Goal: Task Accomplishment & Management: Complete application form

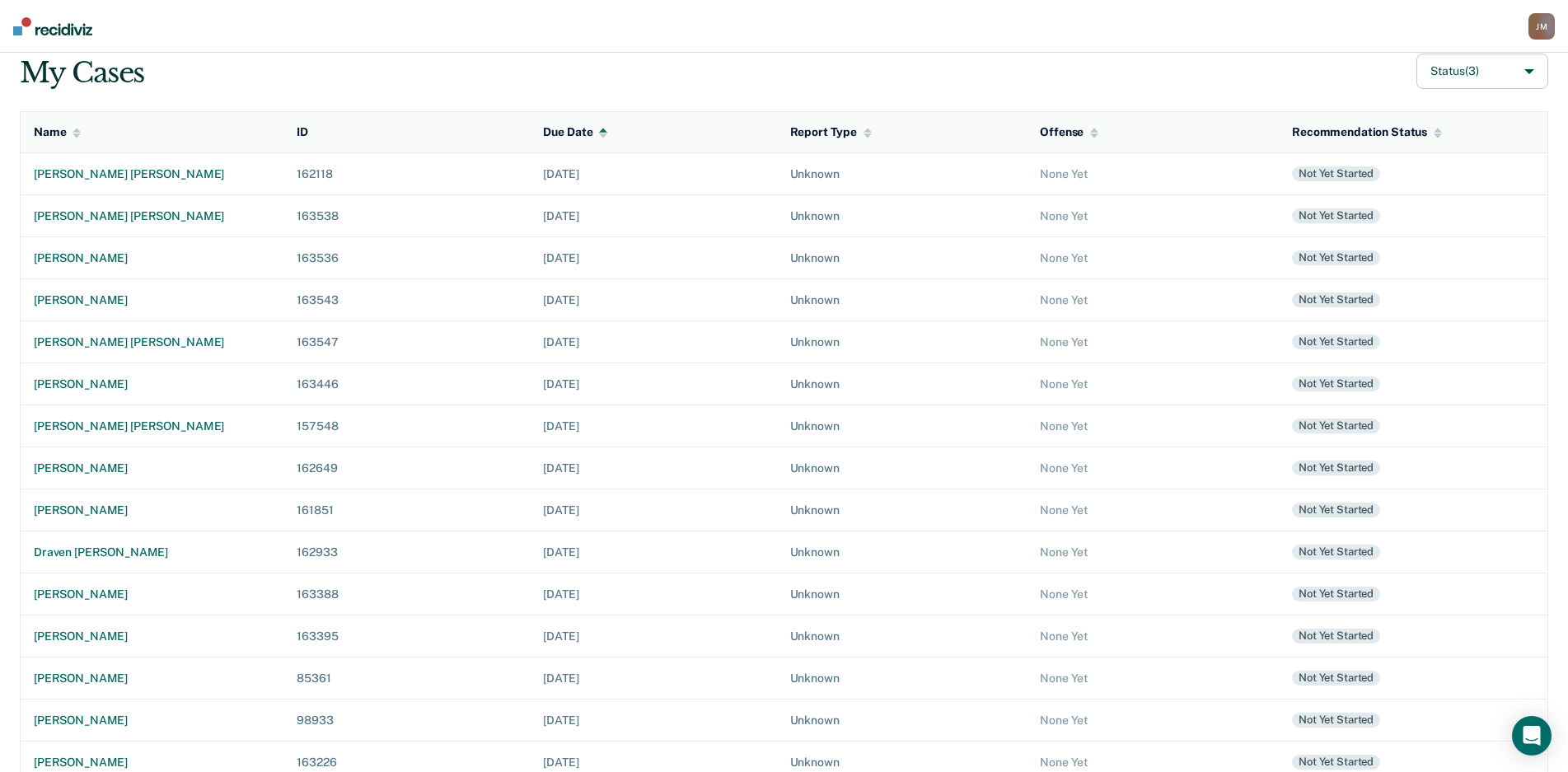
scroll to position [187, 0]
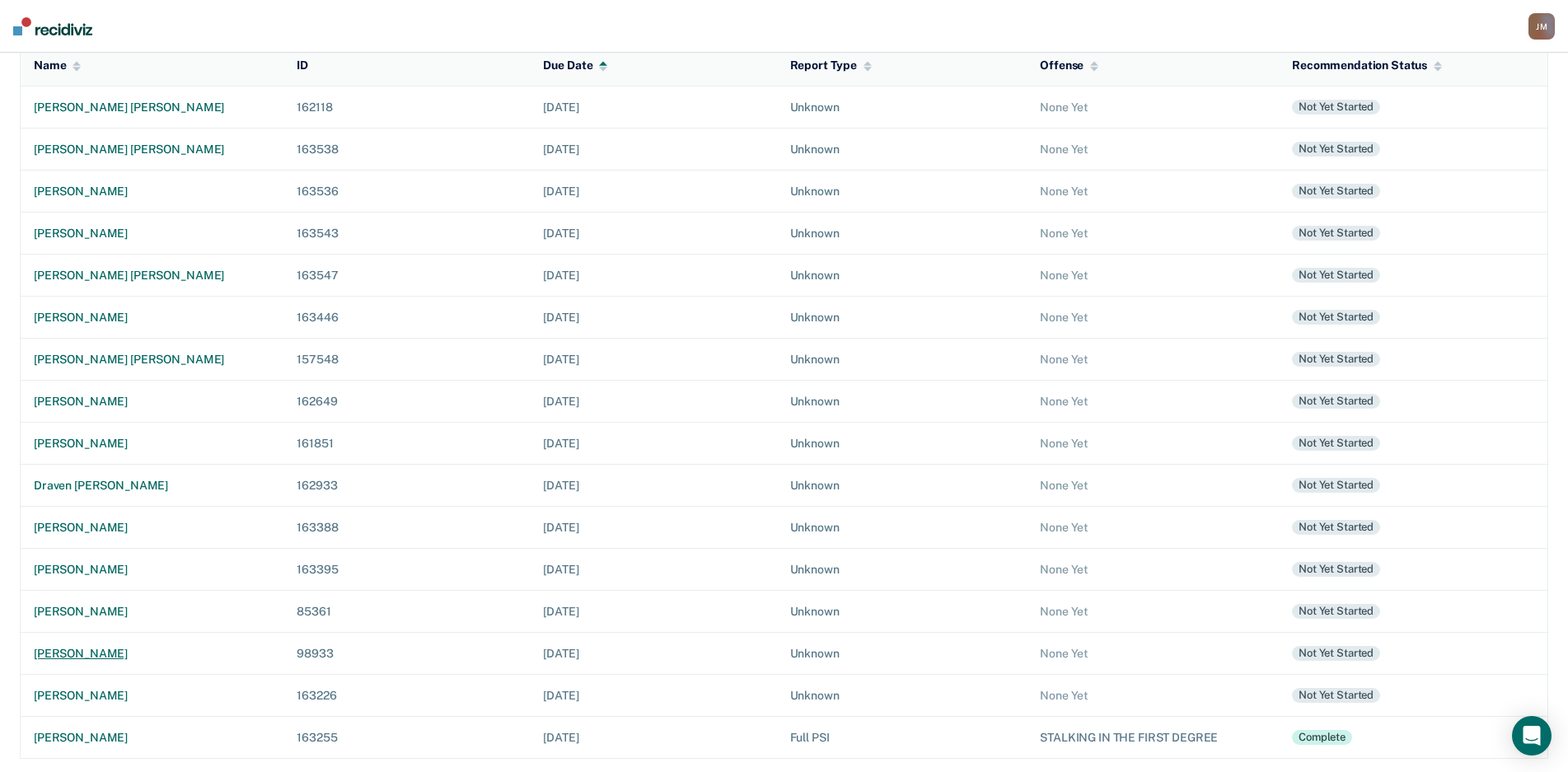
click at [128, 643] on td "[PERSON_NAME]" at bounding box center [152, 652] width 264 height 42
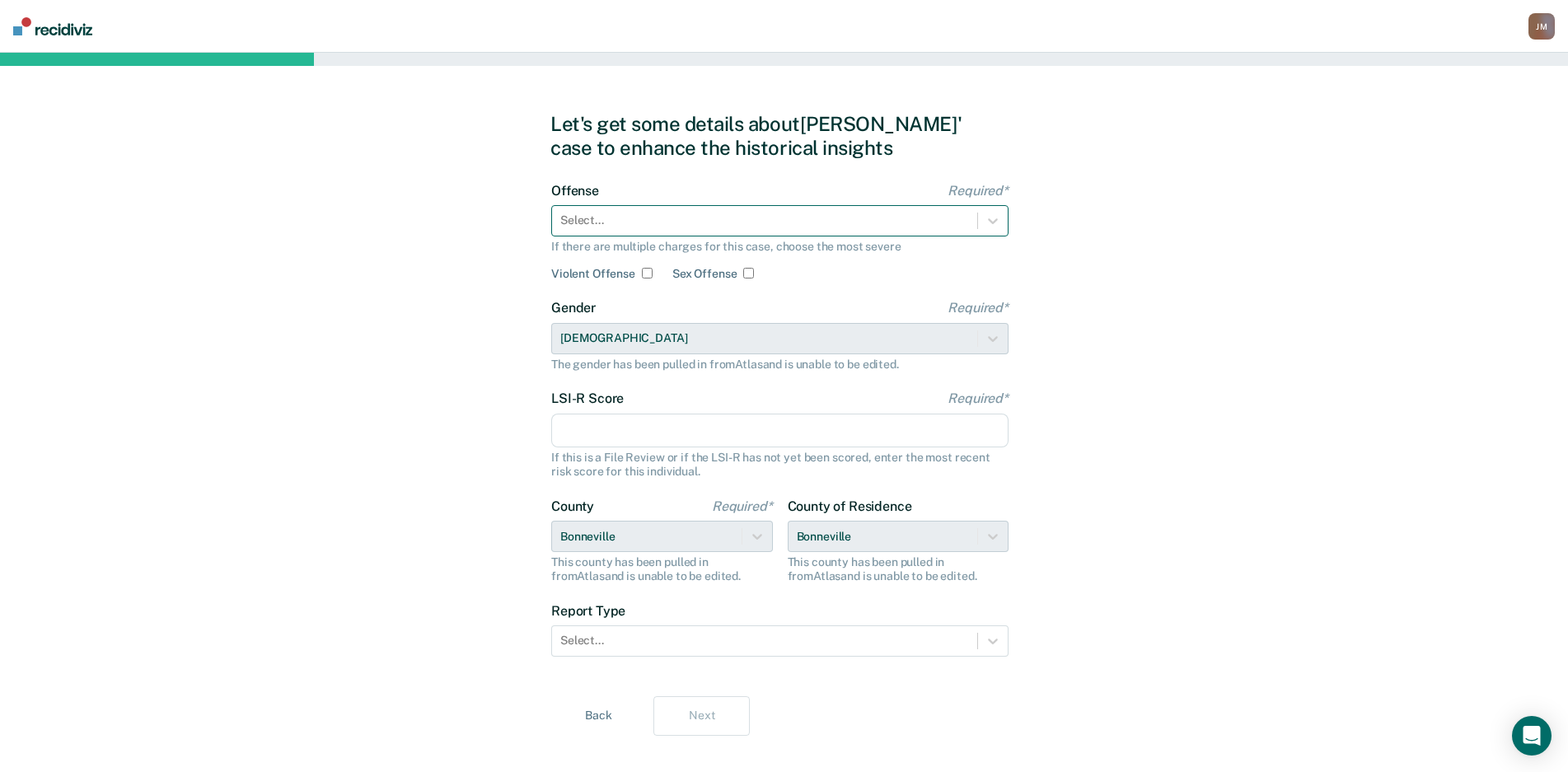
click at [844, 211] on div "Select..." at bounding box center [765, 220] width 425 height 24
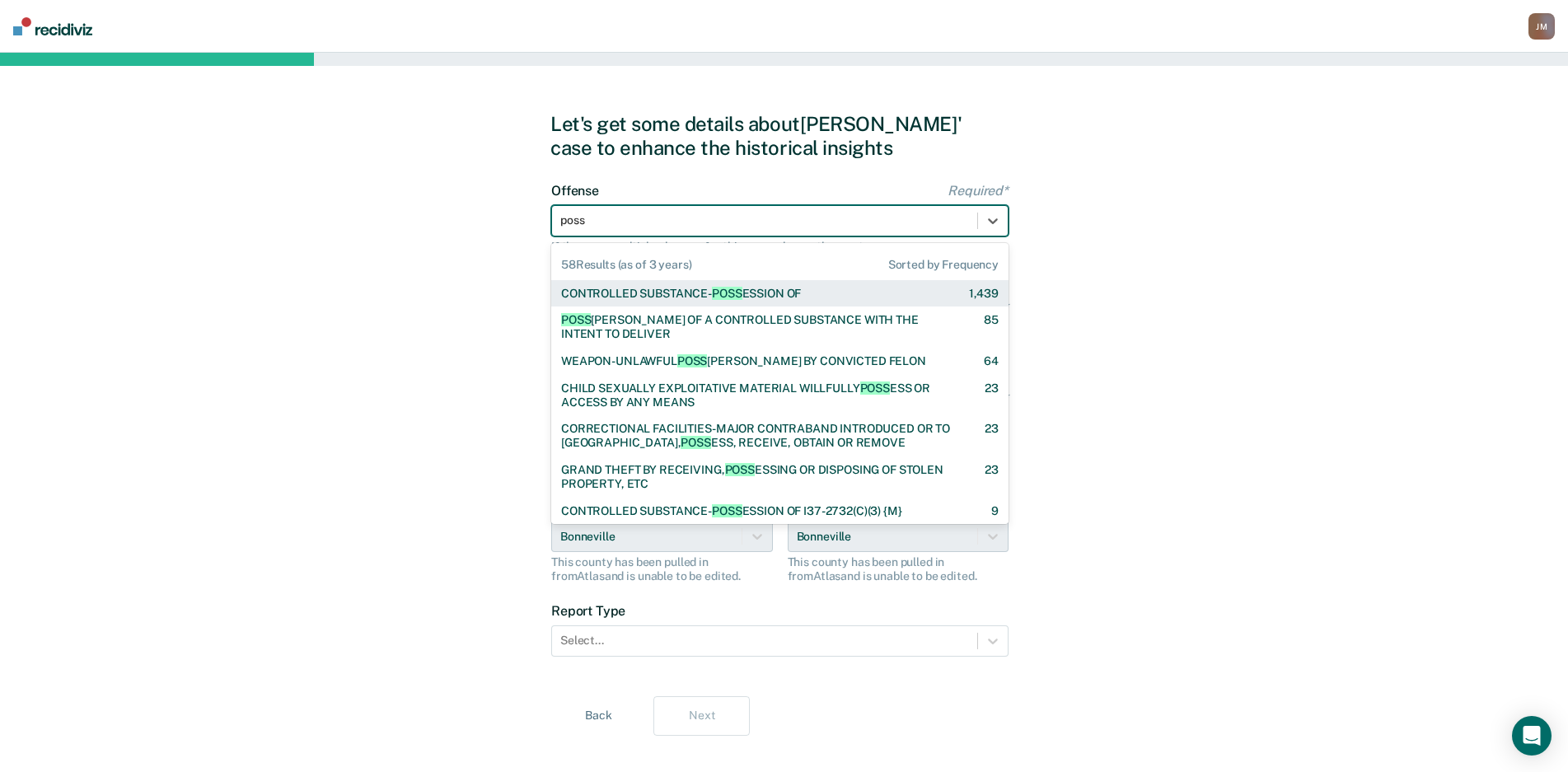
type input "posse"
click at [852, 288] on div "CONTROLLED SUBSTANCE- POSSE SSION OF 1,439" at bounding box center [780, 294] width 438 height 14
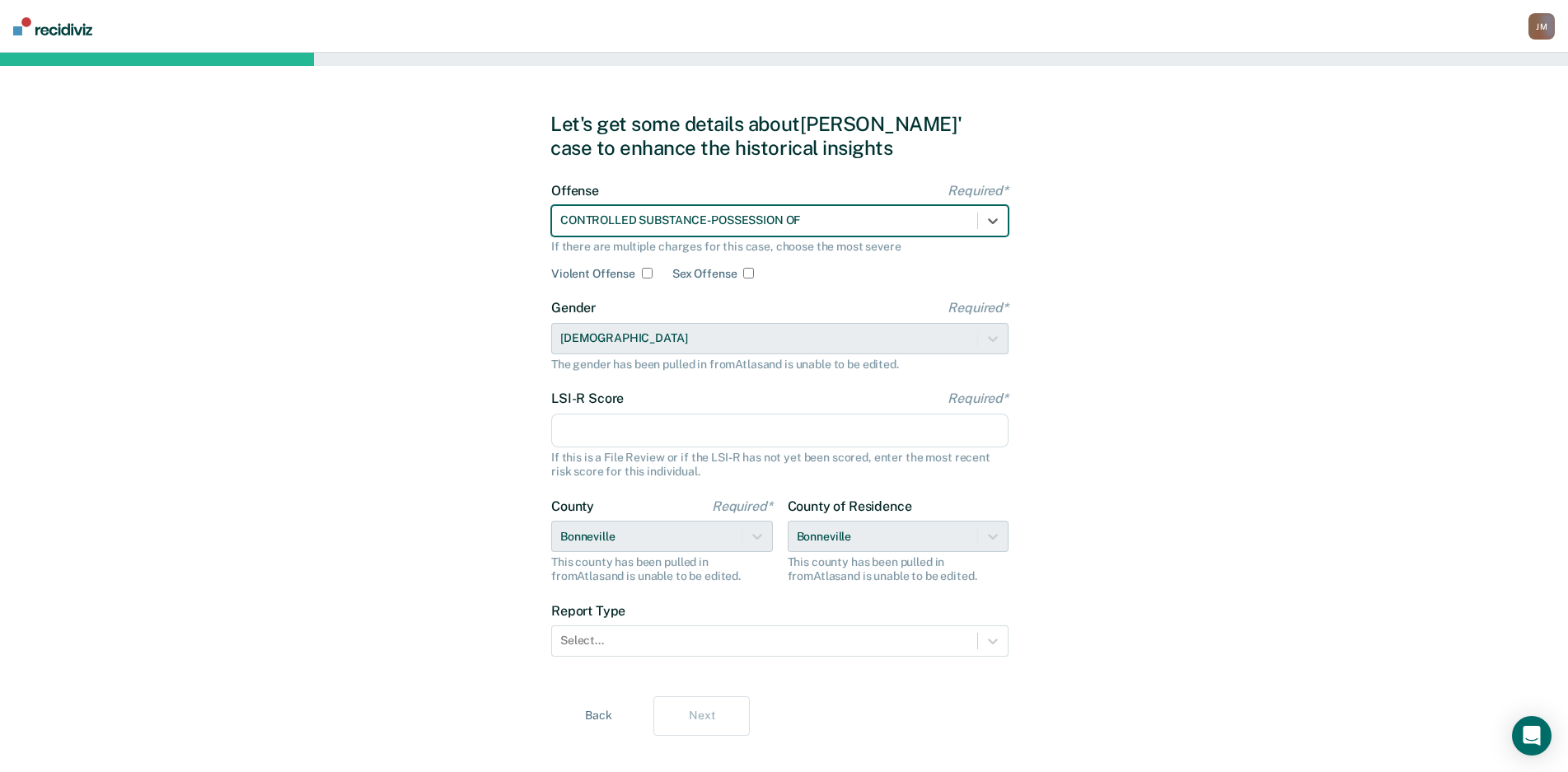
click at [1320, 296] on div "Let's get some details about [PERSON_NAME]' case to enhance the historical insi…" at bounding box center [784, 424] width 1568 height 742
click at [904, 429] on input "LSI-R Score Required*" at bounding box center [779, 431] width 457 height 35
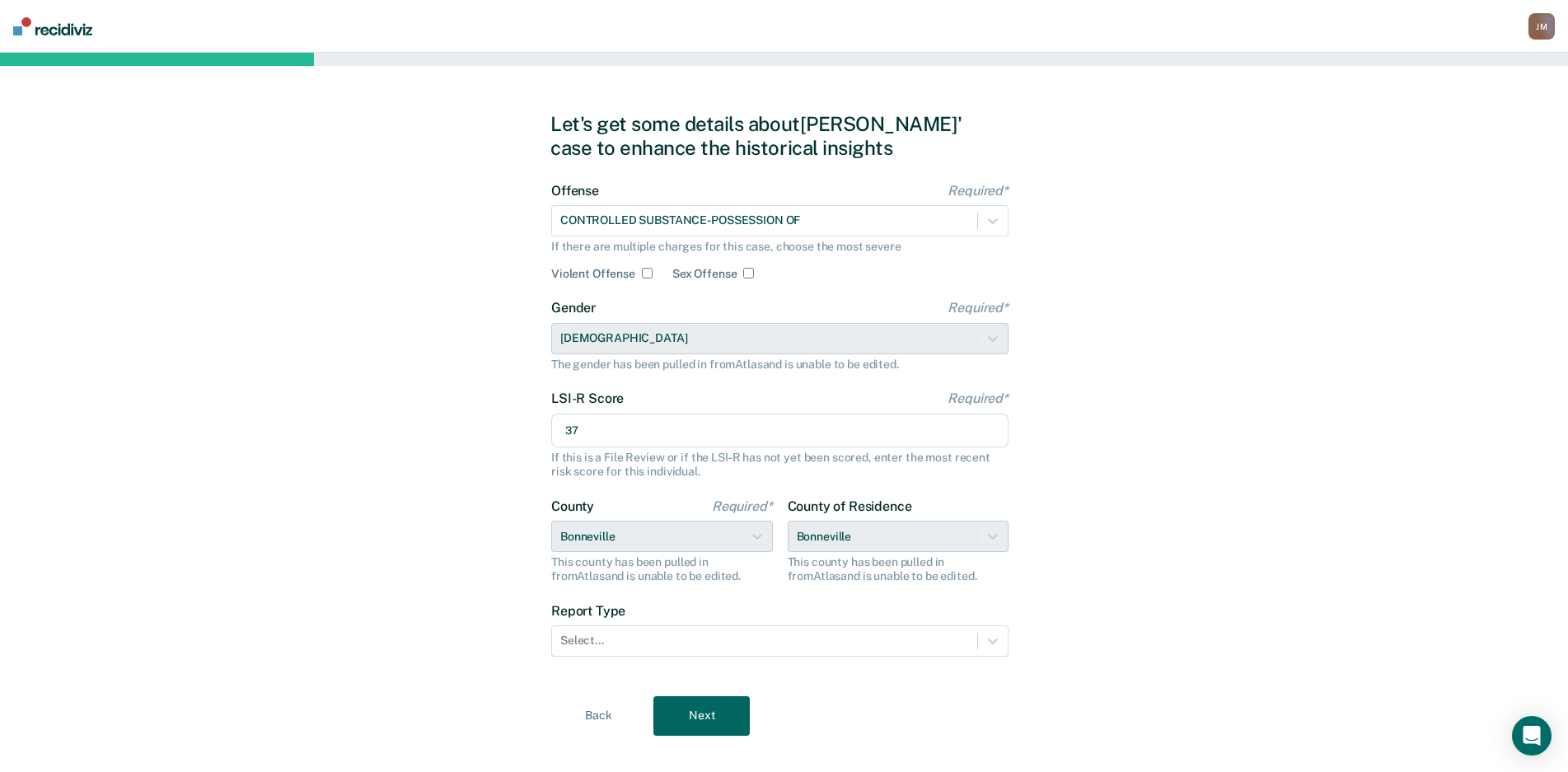
type input "37"
click at [1328, 432] on div "Let's get some details about [PERSON_NAME]' case to enhance the historical insi…" at bounding box center [784, 424] width 1568 height 742
click at [779, 638] on div at bounding box center [765, 641] width 409 height 17
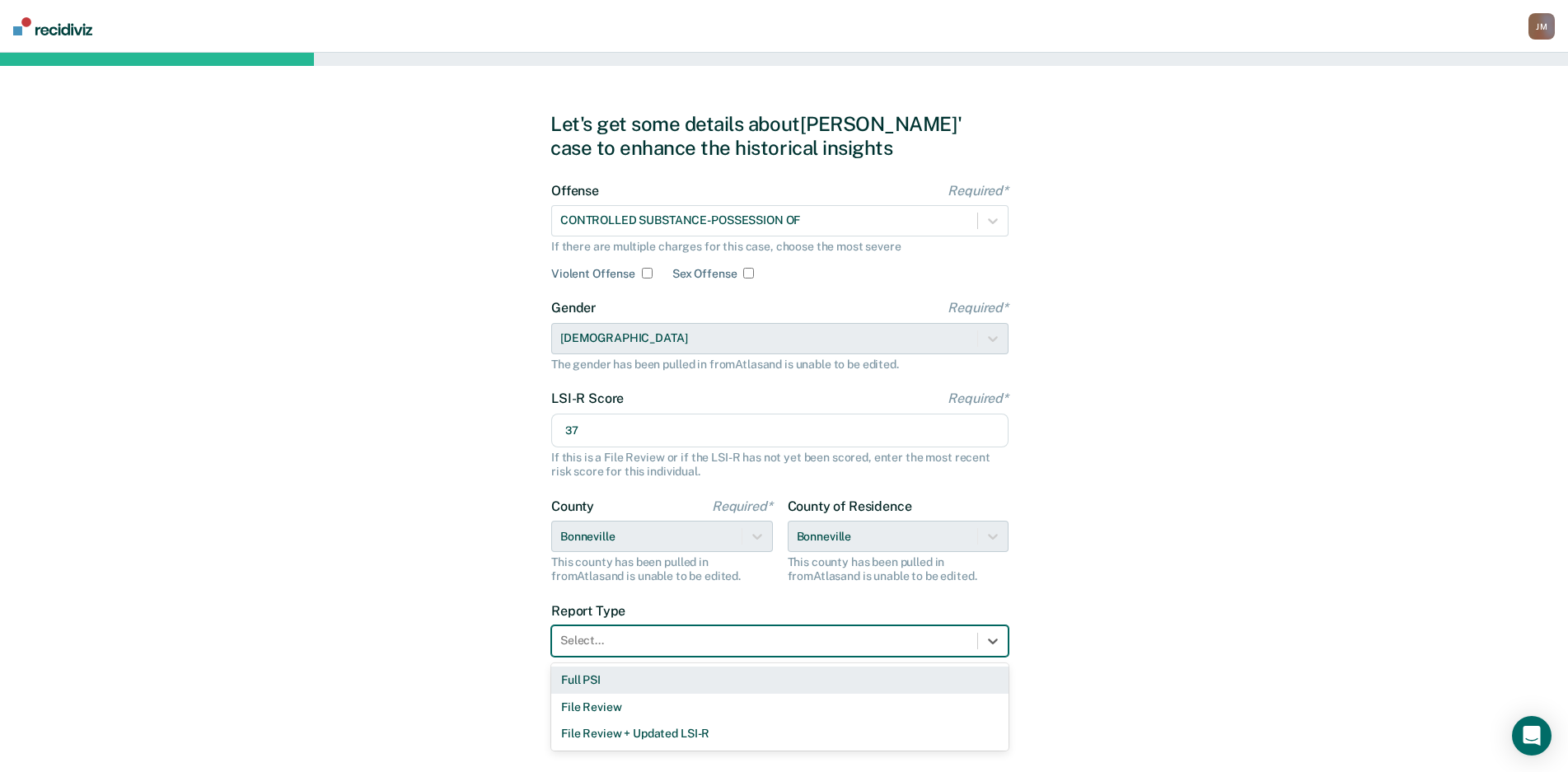
click at [694, 672] on div "Full PSI" at bounding box center [779, 680] width 457 height 27
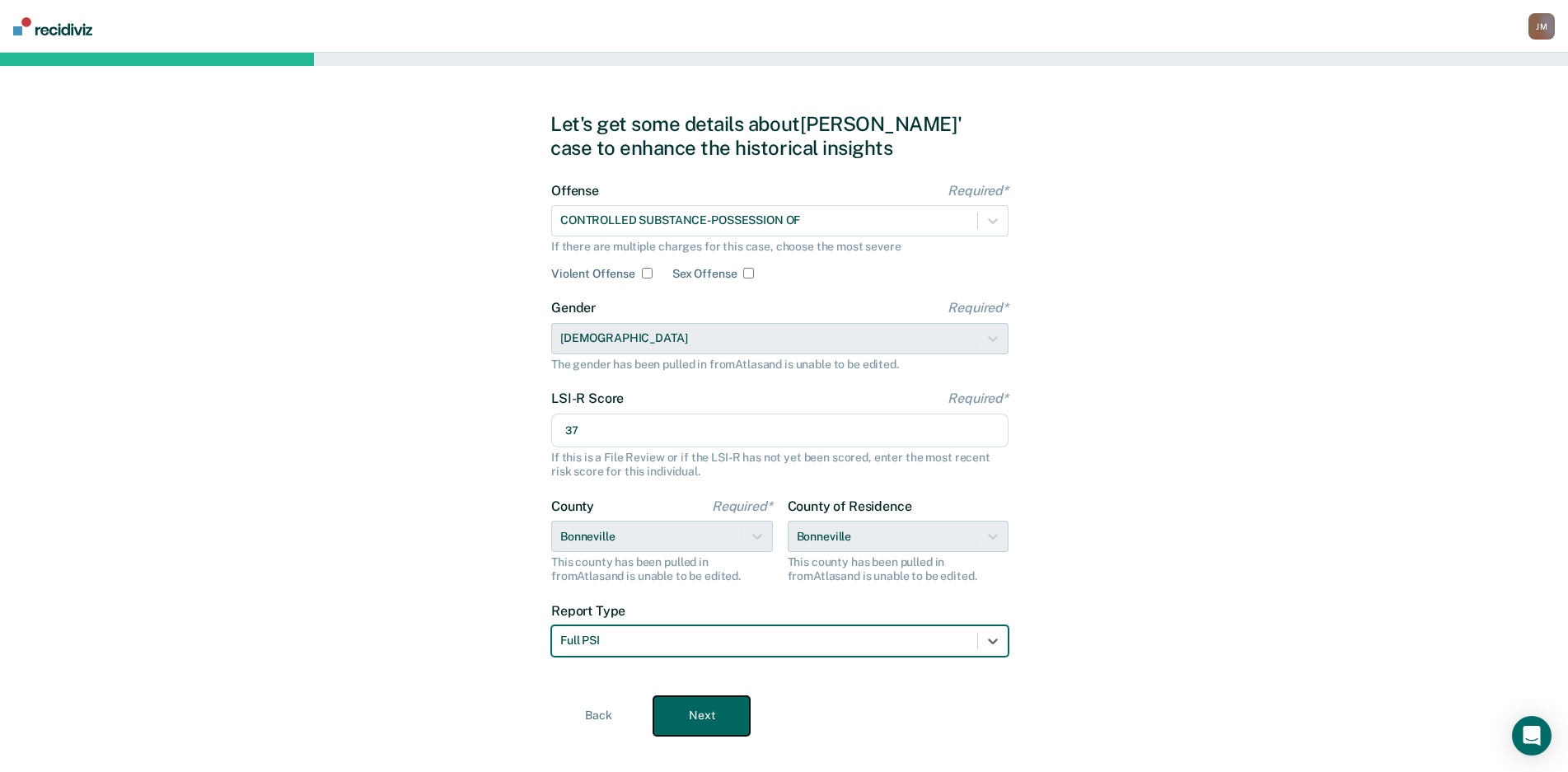
click at [703, 729] on button "Next" at bounding box center [702, 715] width 97 height 40
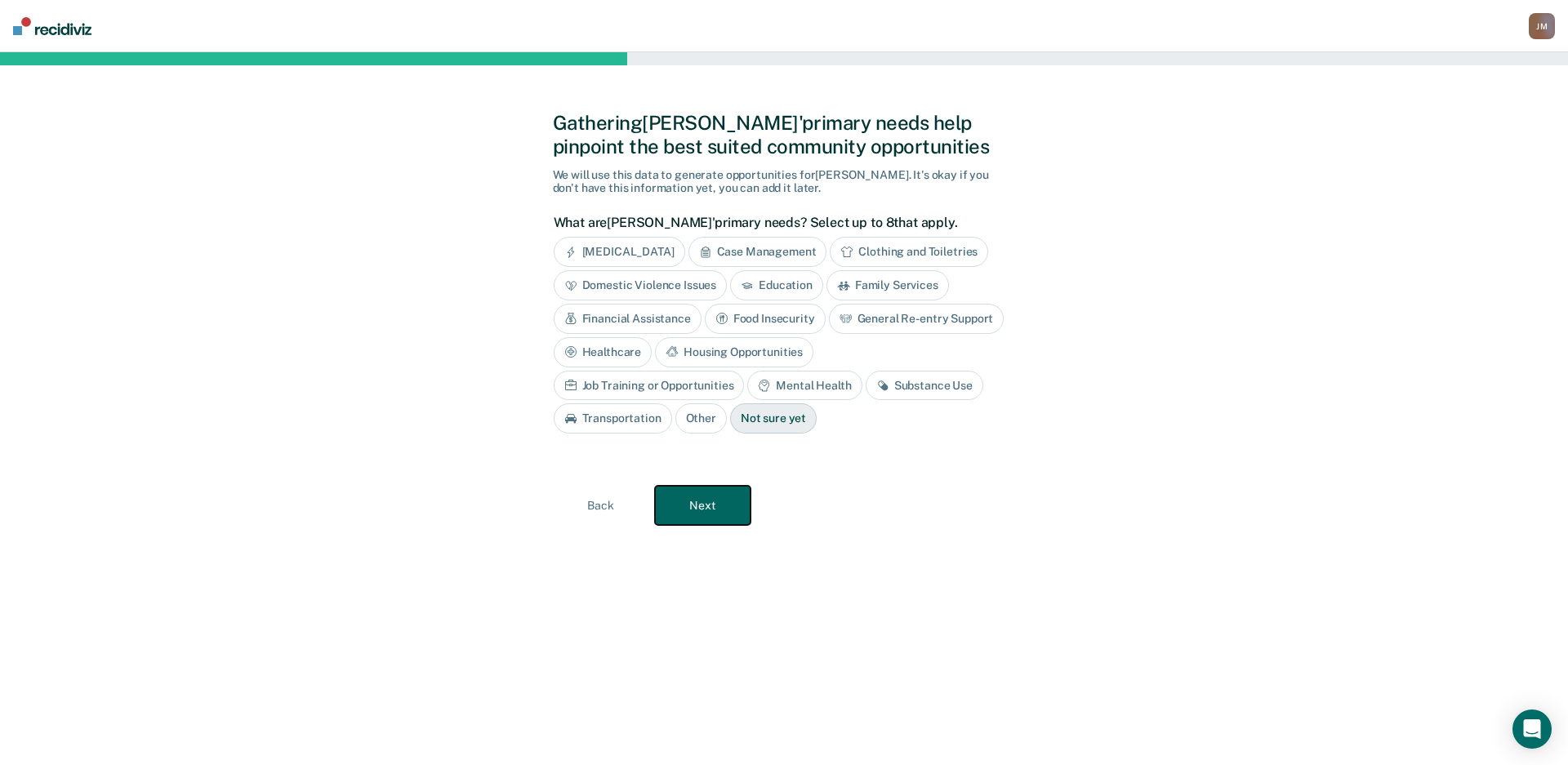
click at [731, 523] on button "Next" at bounding box center [703, 505] width 96 height 39
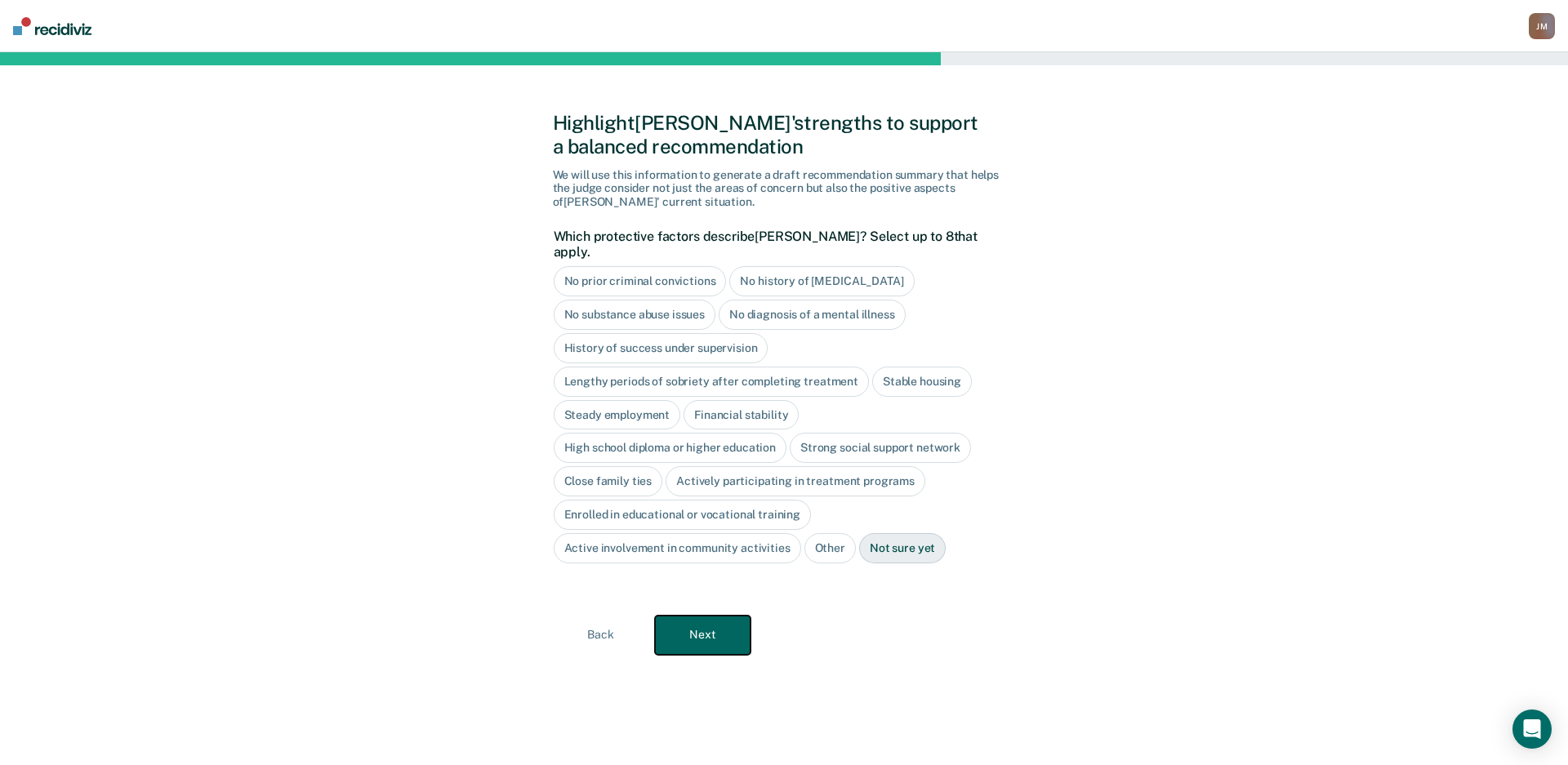
click at [716, 621] on button "Next" at bounding box center [703, 635] width 96 height 39
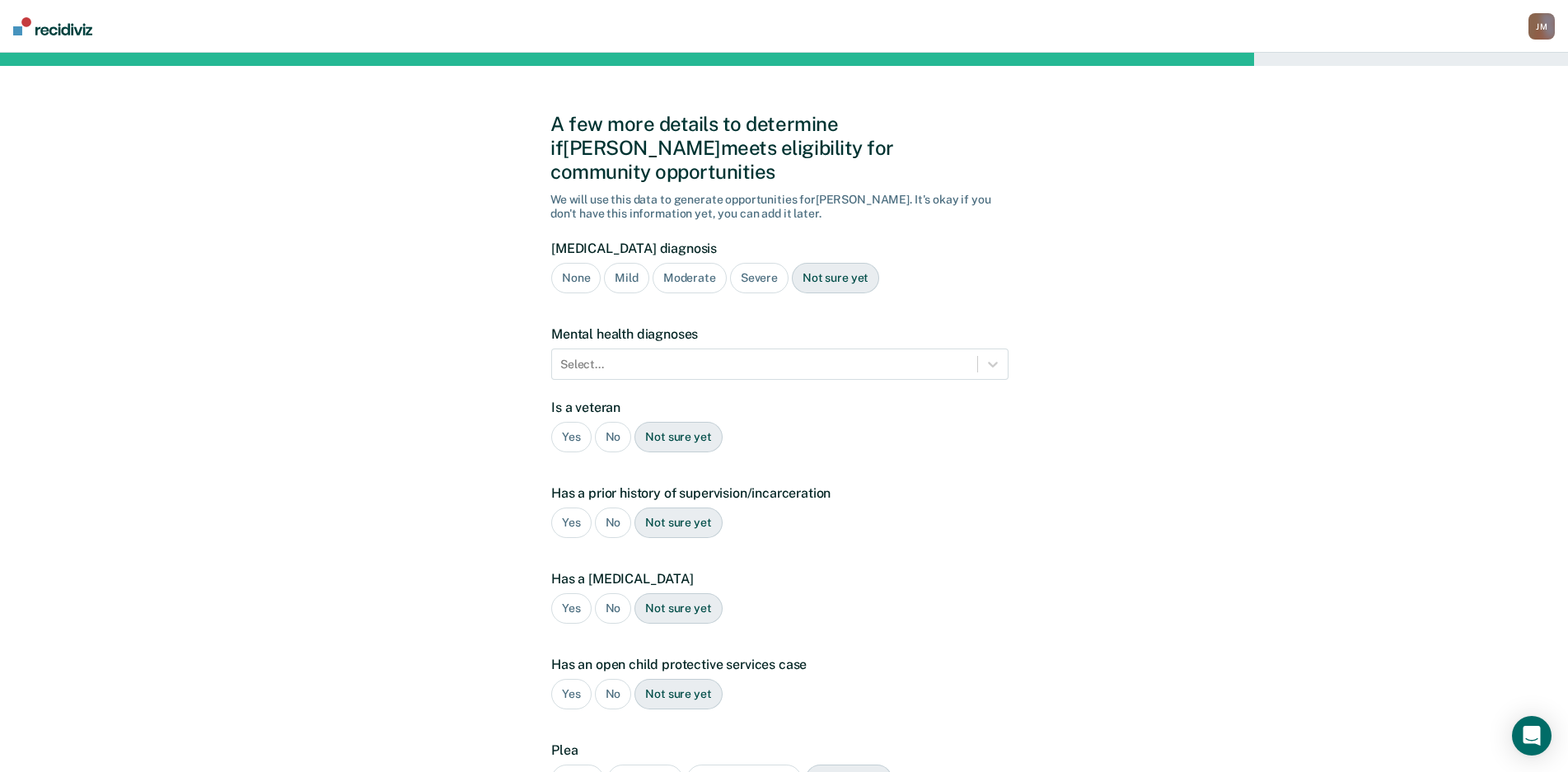
click at [783, 263] on div "Severe" at bounding box center [759, 278] width 59 height 31
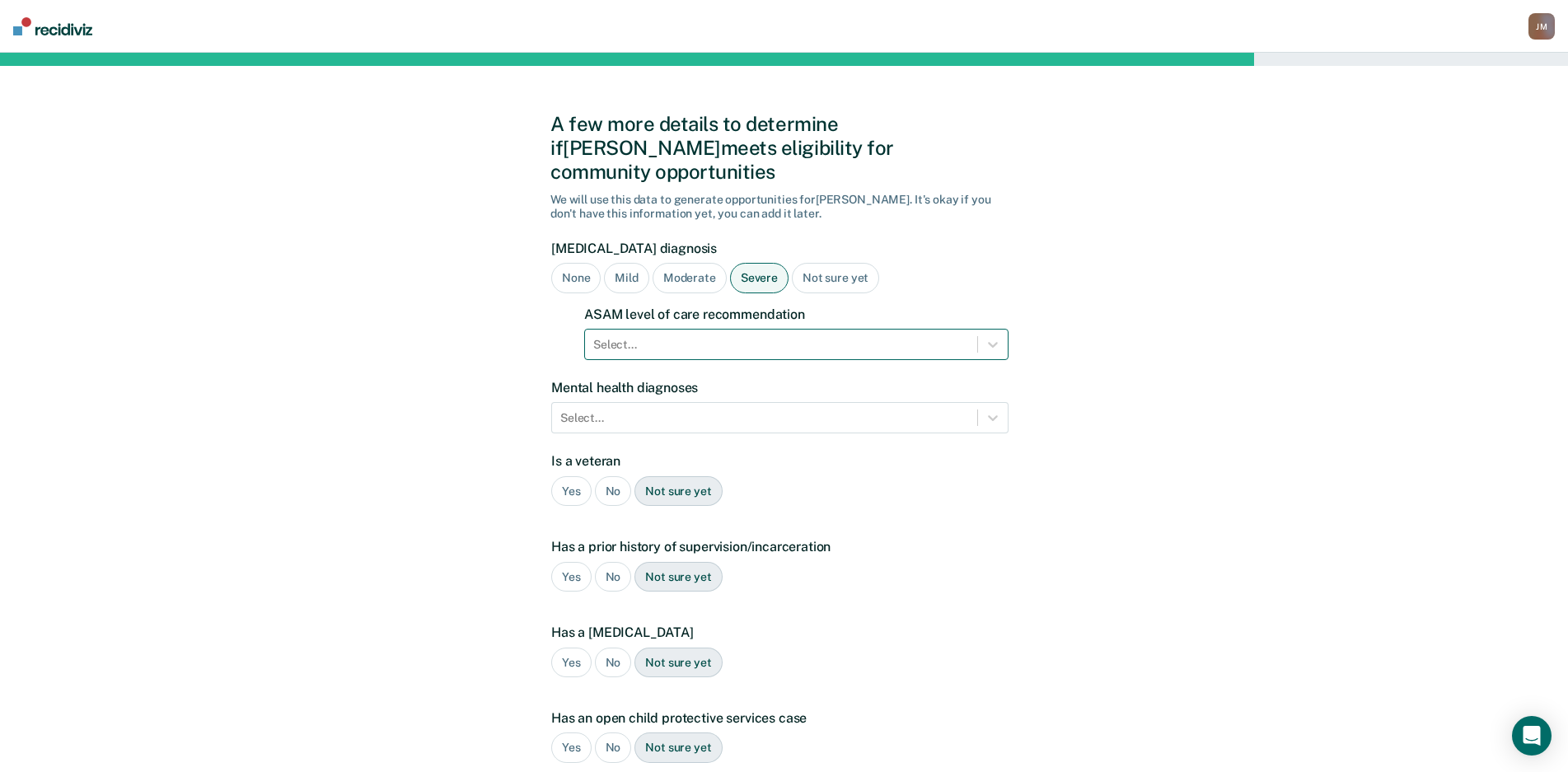
click at [776, 336] on div at bounding box center [781, 345] width 376 height 17
click at [826, 332] on div "Select..." at bounding box center [781, 344] width 392 height 24
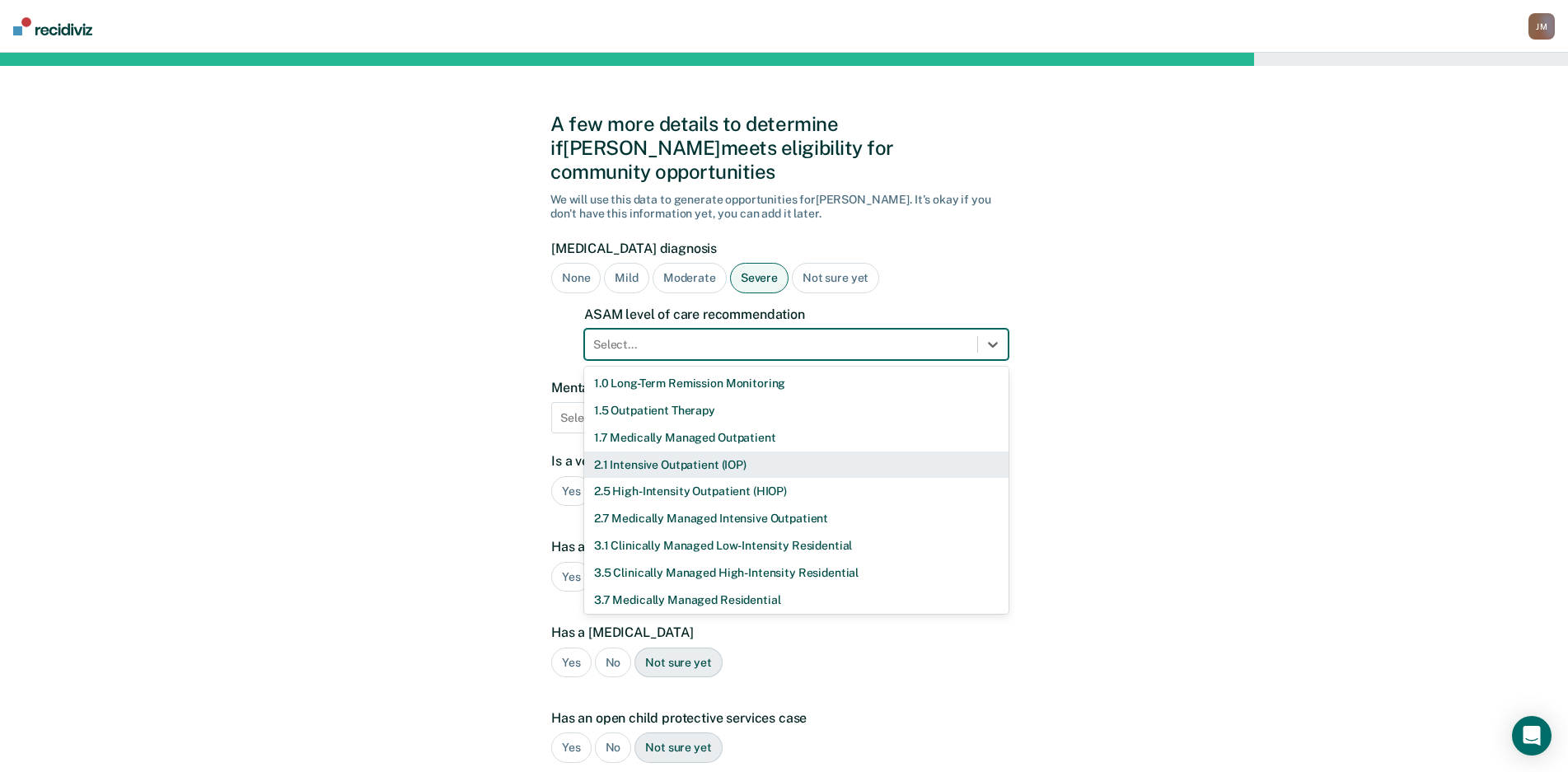
click at [706, 451] on div "2.1 Intensive Outpatient (IOP)" at bounding box center [796, 465] width 424 height 27
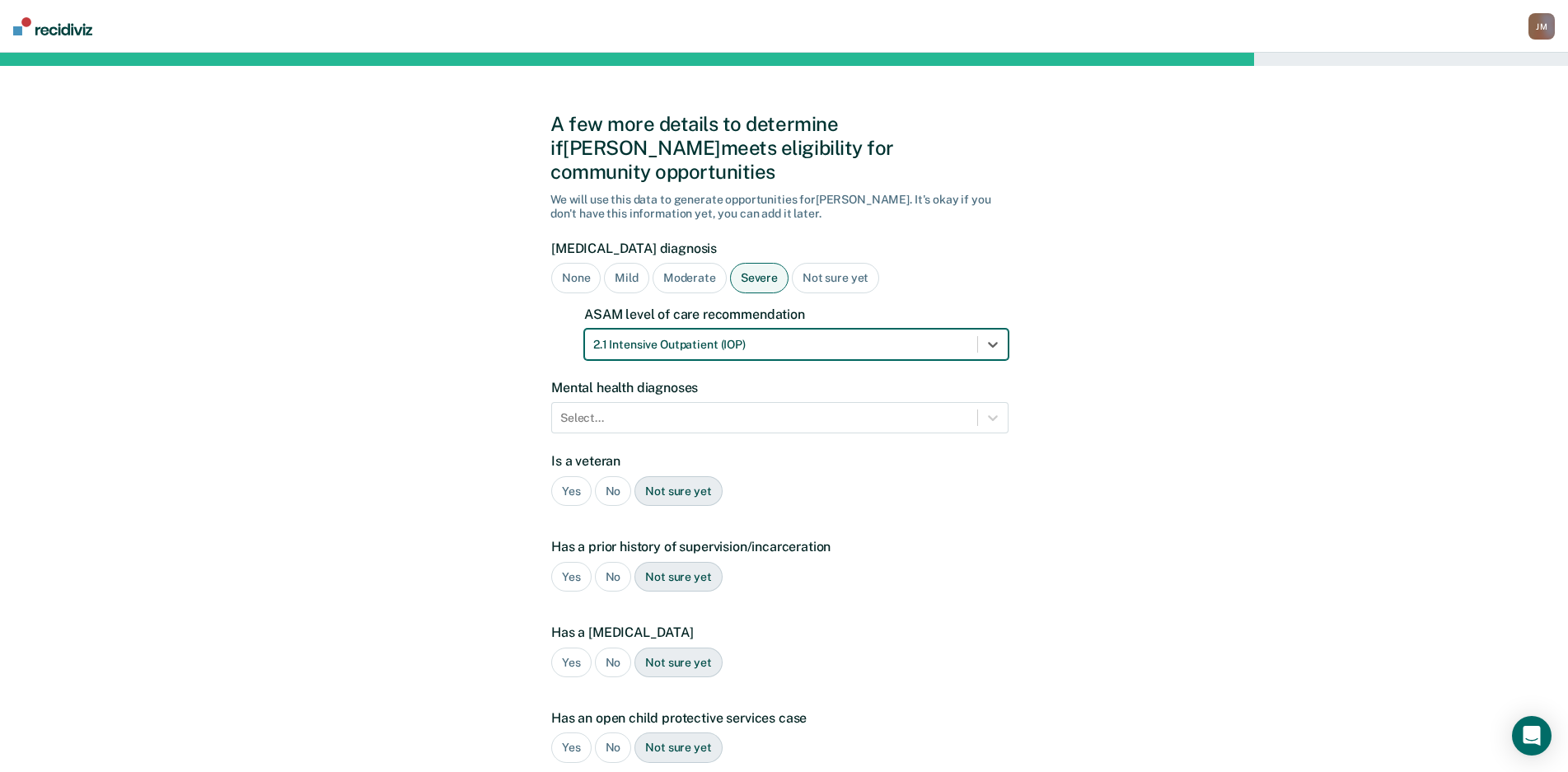
scroll to position [204, 0]
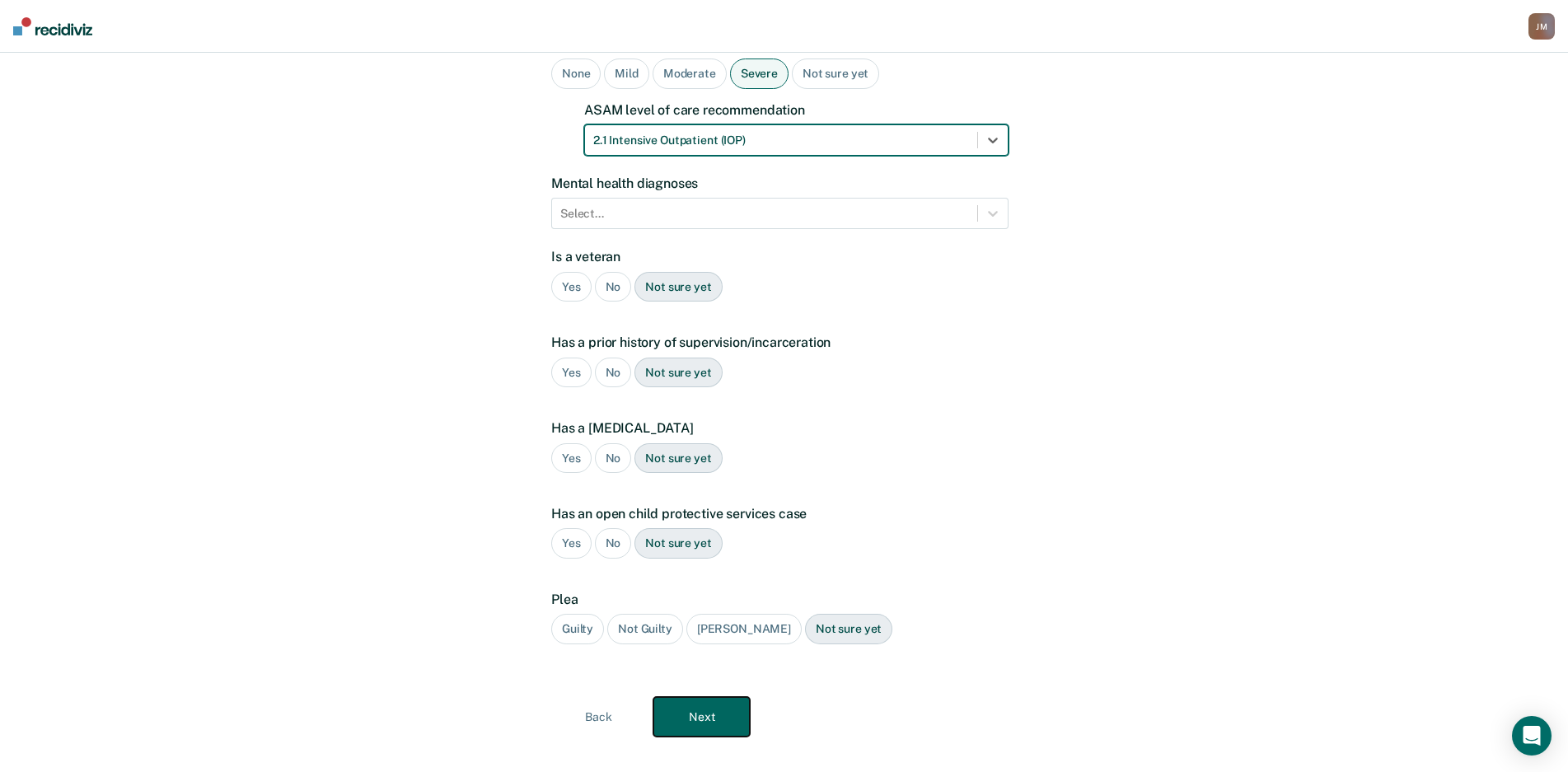
click at [734, 697] on button "Next" at bounding box center [702, 716] width 97 height 40
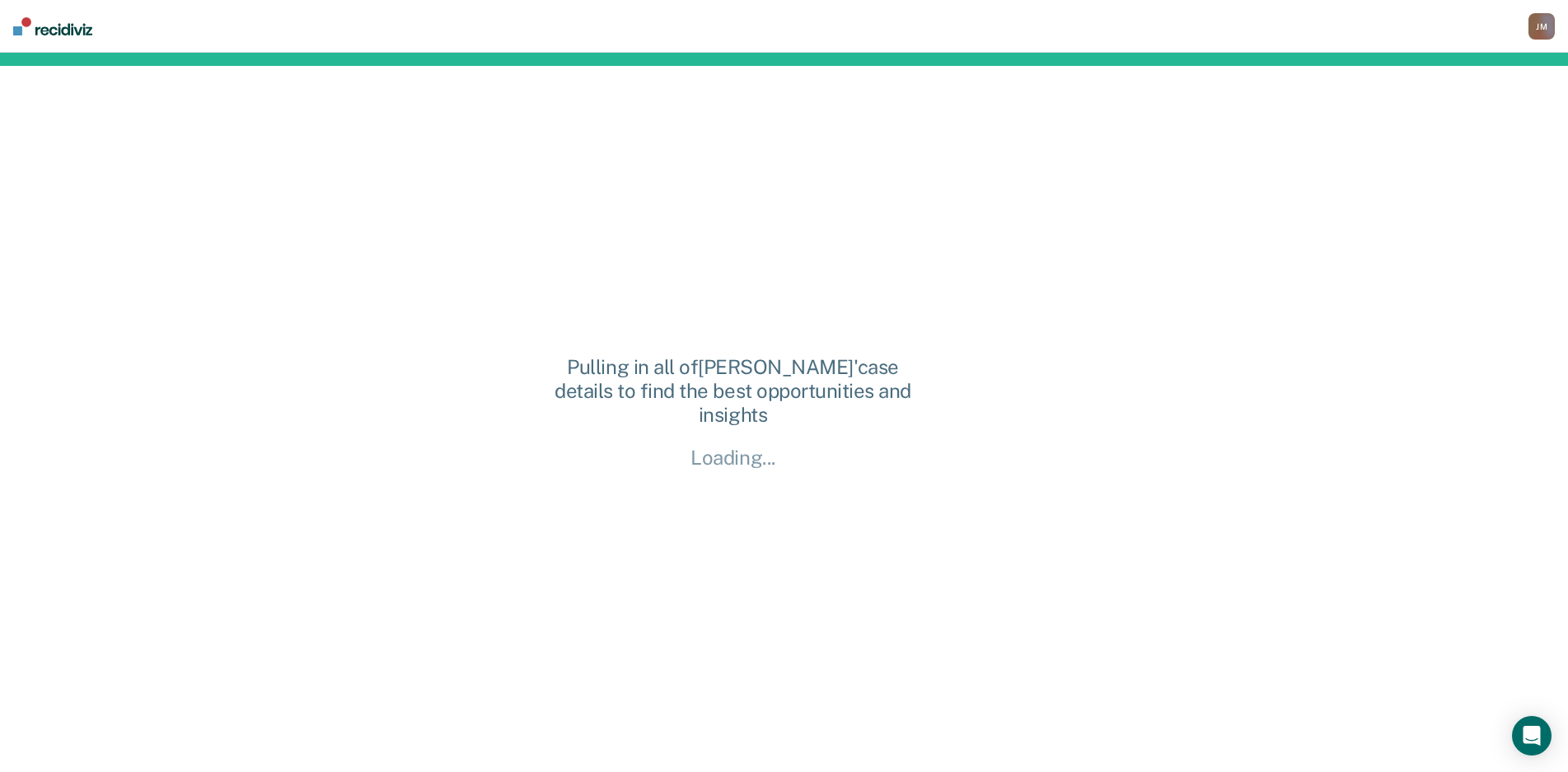
scroll to position [0, 0]
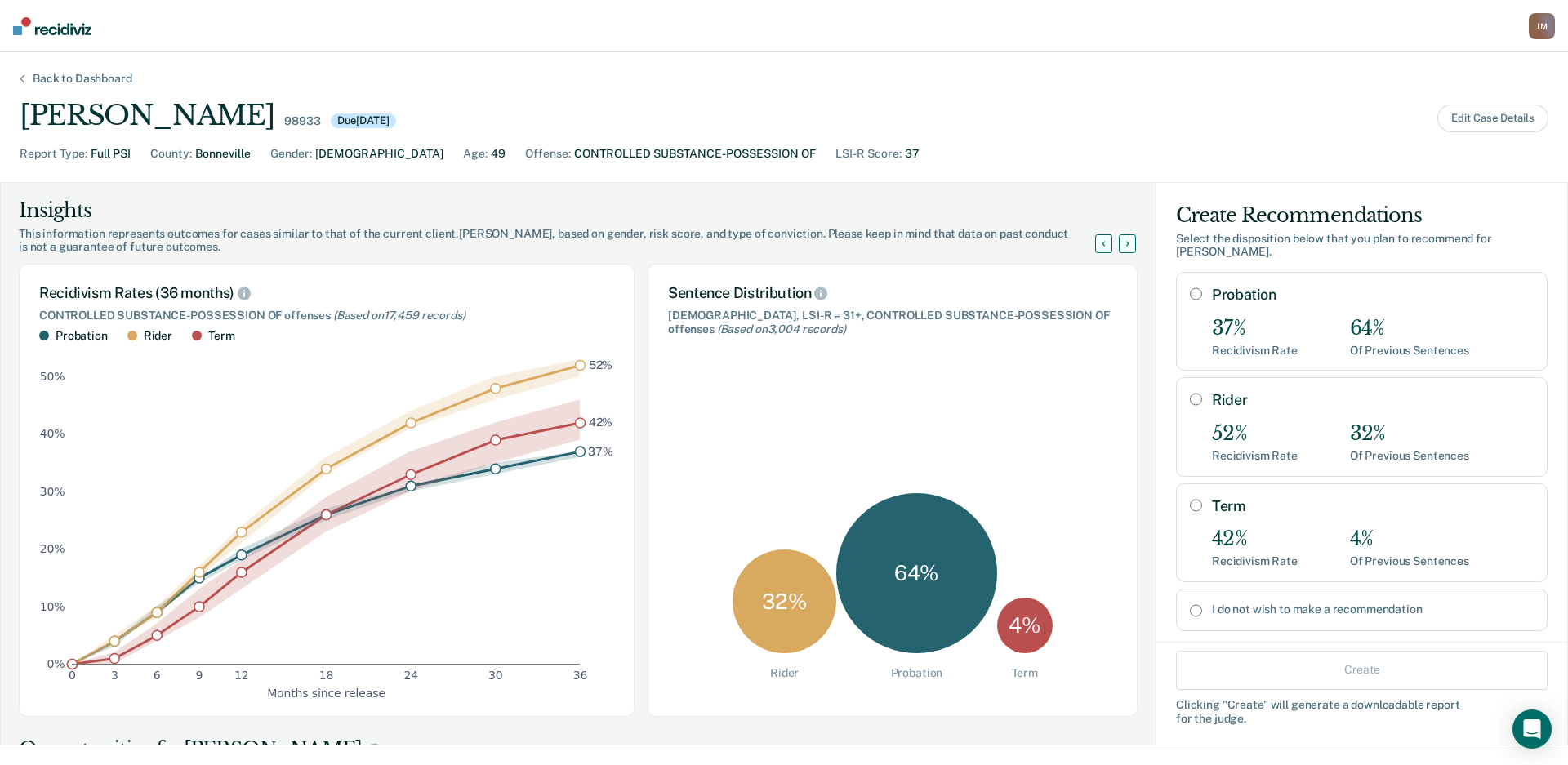
click at [1350, 428] on div "32%" at bounding box center [1409, 434] width 119 height 24
radio input "true"
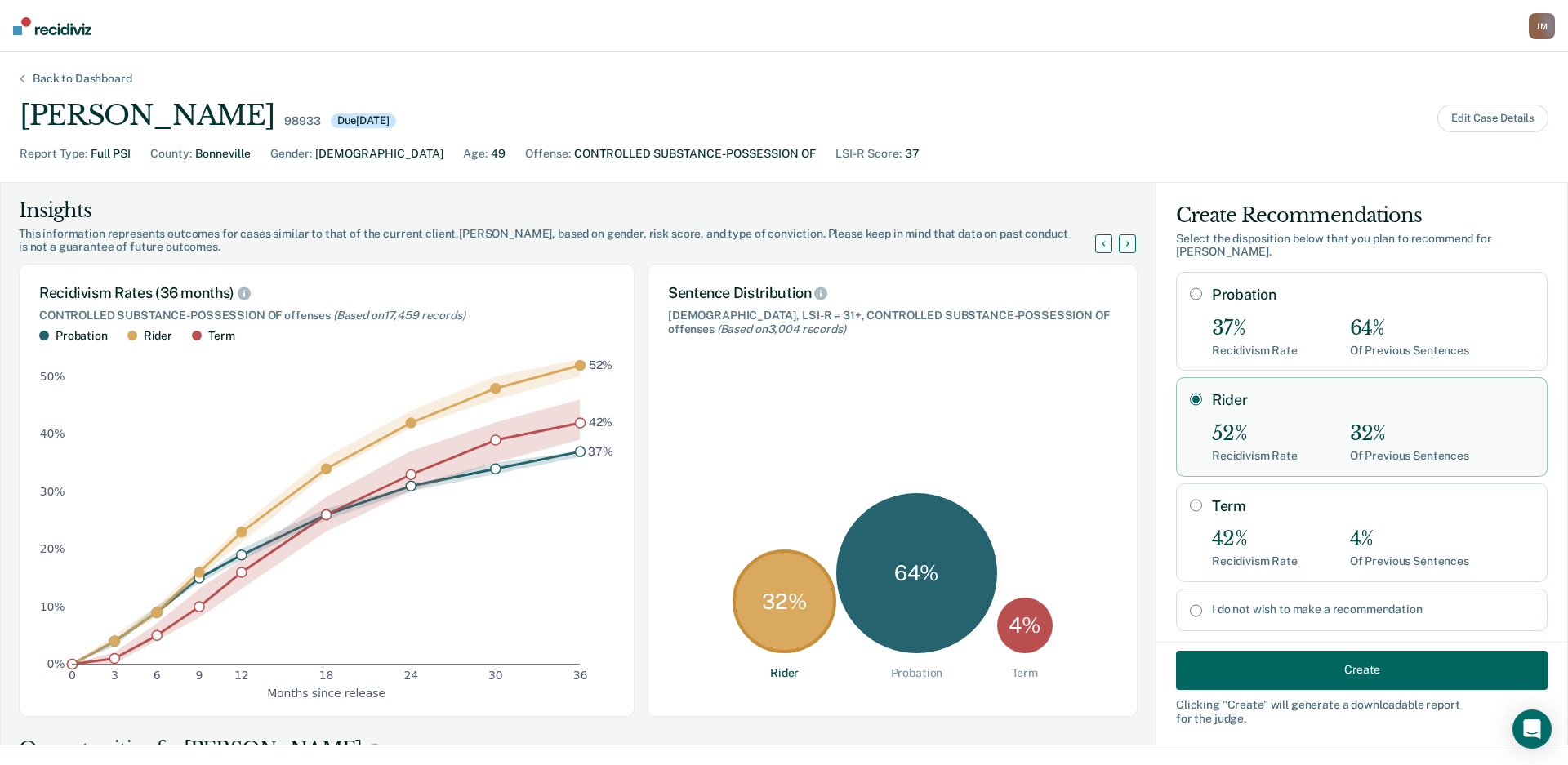
click at [1445, 649] on div "Create Clicking " Create " will generate a downloadable report for the judge." at bounding box center [1361, 692] width 411 height 103
click at [1443, 663] on button "Create" at bounding box center [1362, 669] width 372 height 39
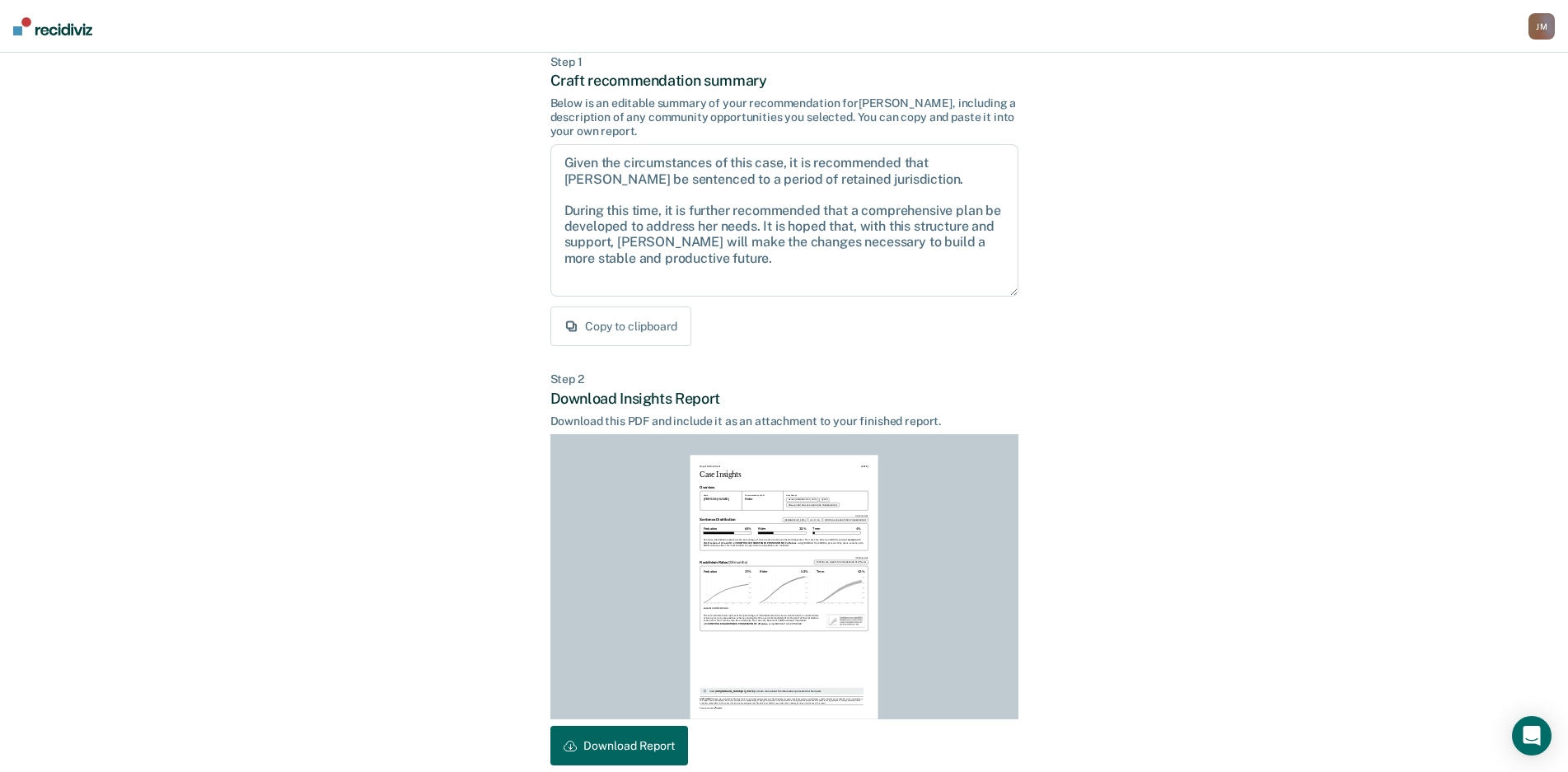
scroll to position [167, 0]
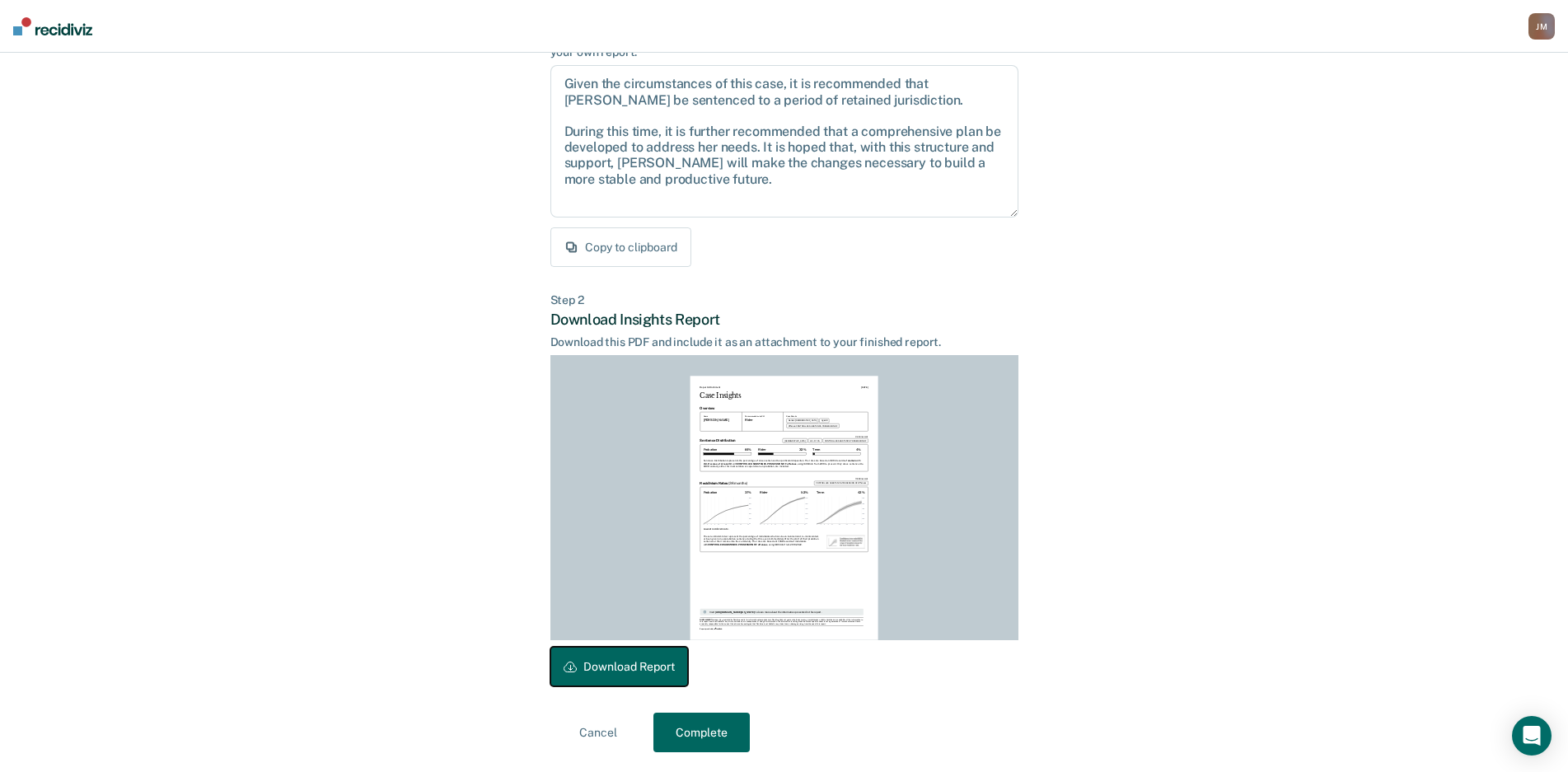
click at [638, 656] on button "Download Report" at bounding box center [619, 666] width 137 height 40
click at [691, 739] on button "Complete" at bounding box center [702, 731] width 97 height 40
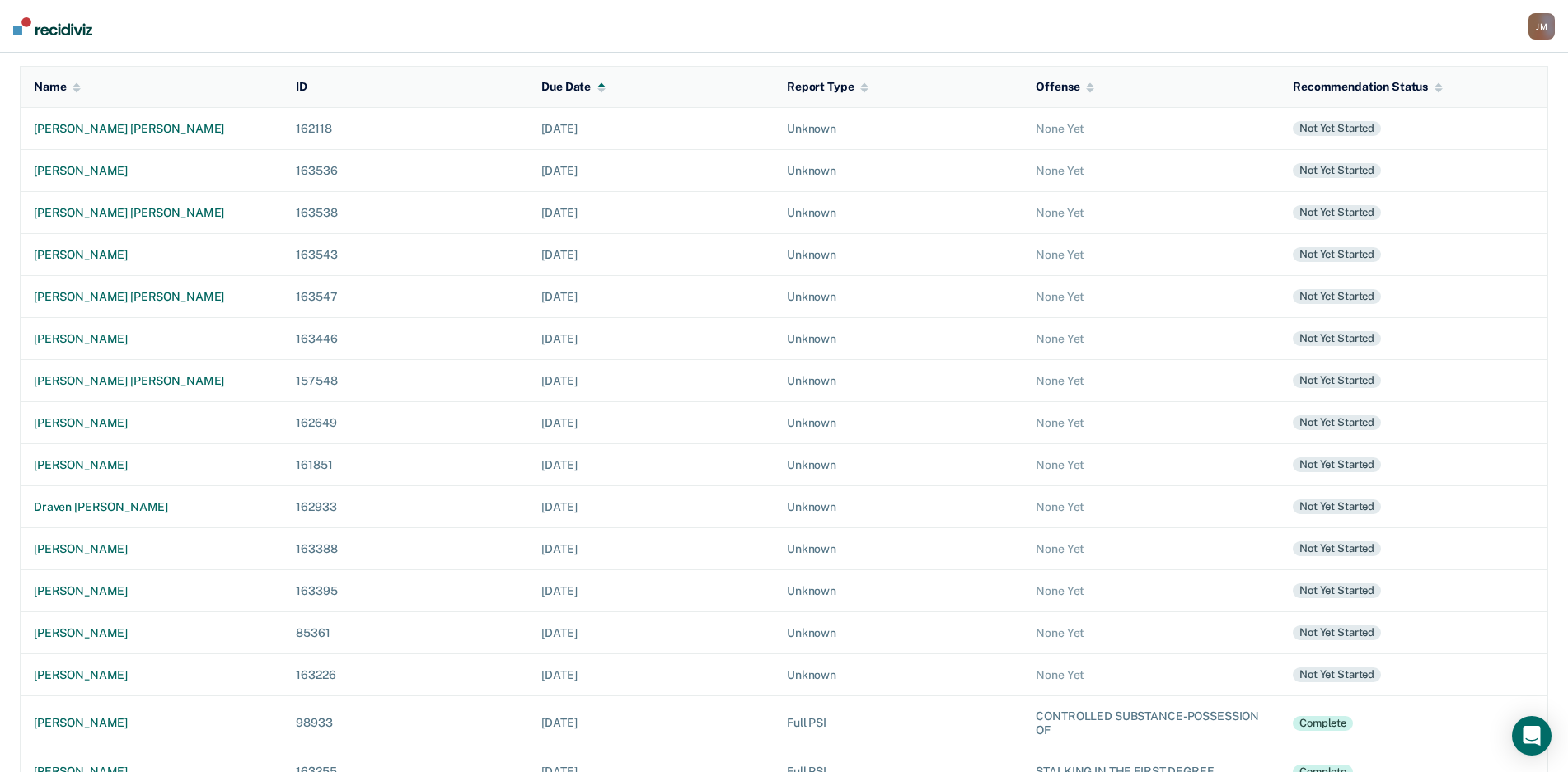
scroll to position [201, 0]
